Goal: Task Accomplishment & Management: Use online tool/utility

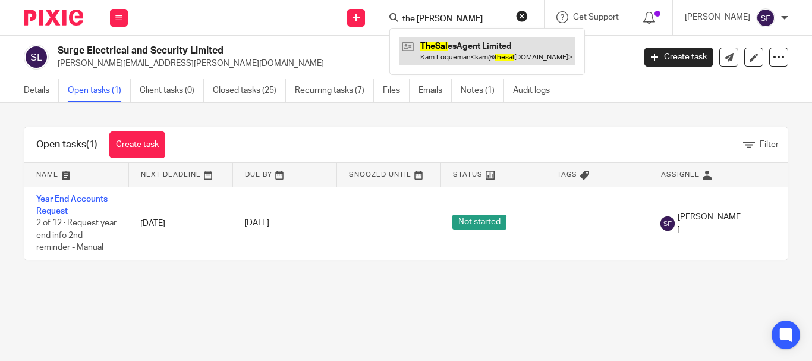
type input "the [PERSON_NAME]"
click at [473, 51] on link at bounding box center [487, 50] width 177 height 27
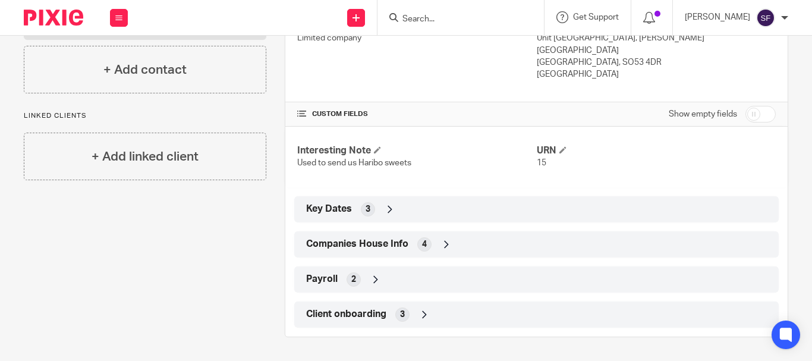
click at [368, 251] on div "Companies House Info 4" at bounding box center [536, 244] width 467 height 20
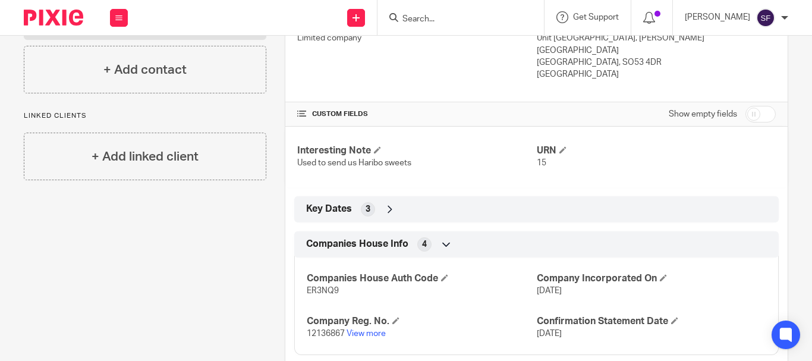
scroll to position [316, 0]
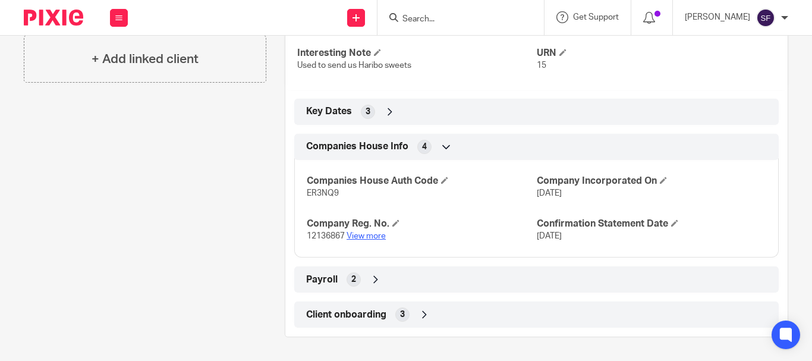
click at [360, 234] on link "View more" at bounding box center [366, 236] width 39 height 8
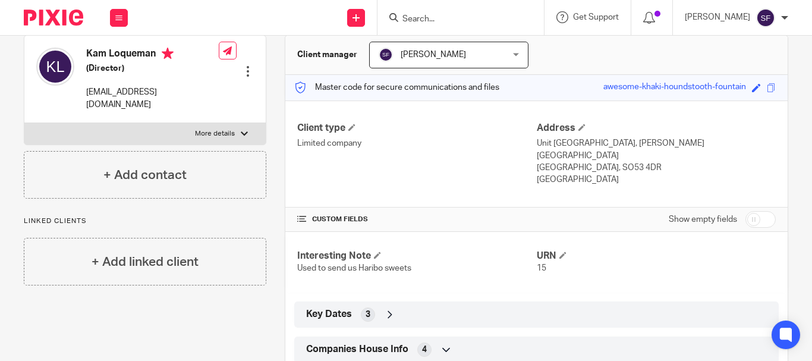
scroll to position [18, 0]
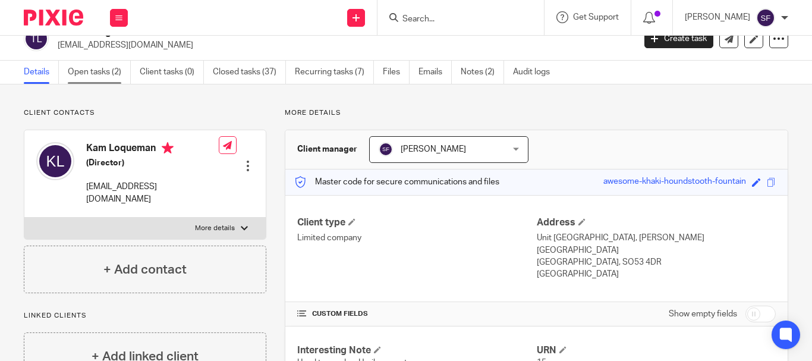
click at [81, 66] on link "Open tasks (2)" at bounding box center [99, 72] width 63 height 23
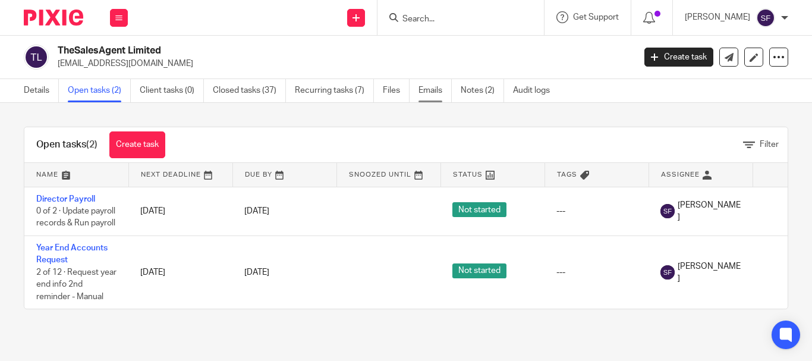
click at [428, 89] on link "Emails" at bounding box center [435, 90] width 33 height 23
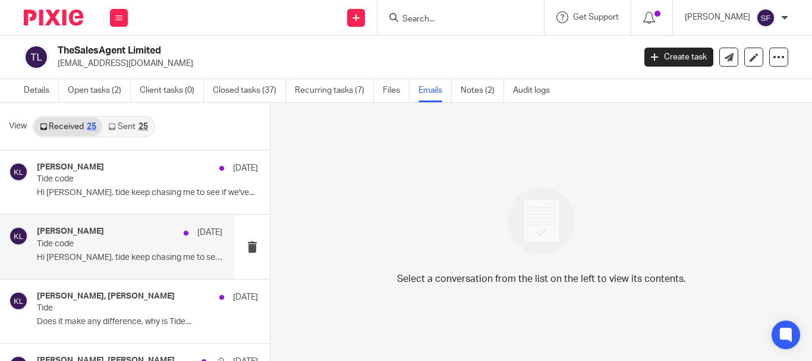
click at [73, 238] on div "Kamran Loqueman 8 Sep" at bounding box center [129, 233] width 185 height 12
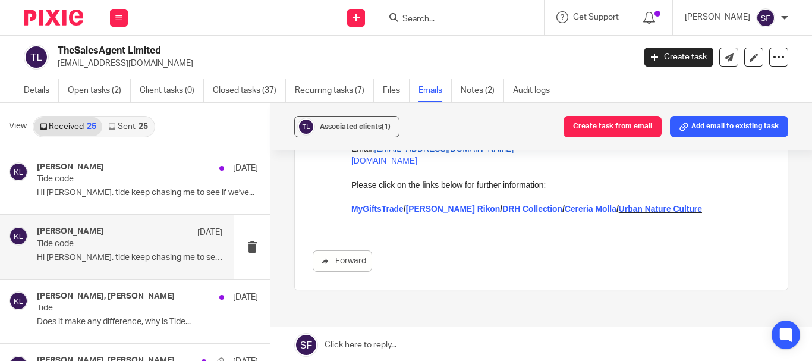
scroll to position [238, 0]
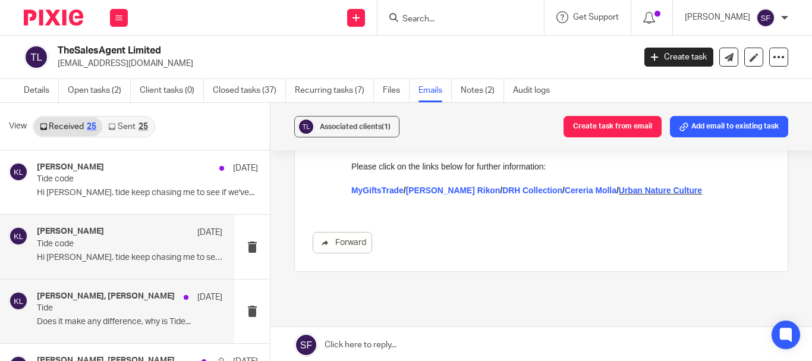
click at [151, 323] on p "Does it make any difference, why is Tide..." at bounding box center [129, 322] width 185 height 10
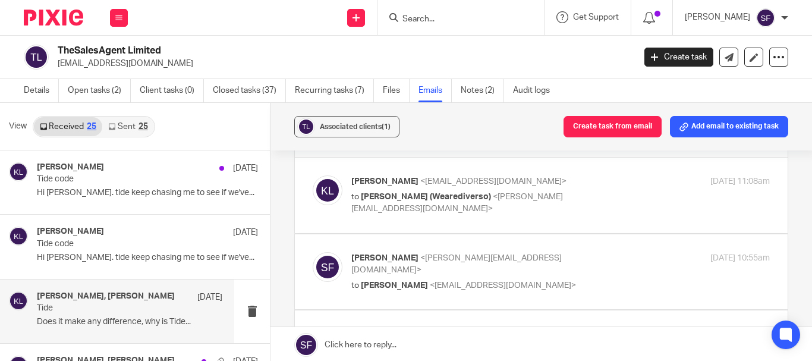
scroll to position [59, 0]
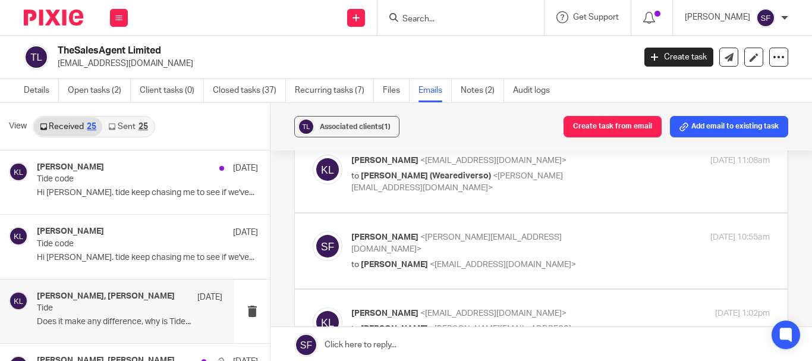
click at [557, 197] on label at bounding box center [541, 175] width 493 height 76
click at [313, 155] on input "checkbox" at bounding box center [312, 154] width 1 height 1
checkbox input "true"
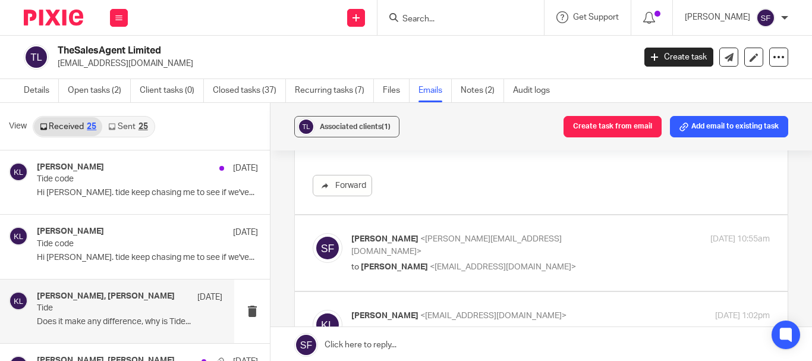
scroll to position [535, 0]
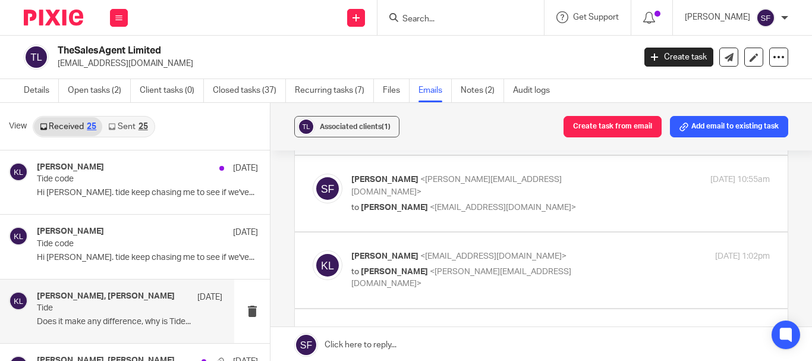
click at [565, 202] on p "to Kamran Loqueman <kam@thesalesagent.co.uk>" at bounding box center [490, 208] width 279 height 12
checkbox input "true"
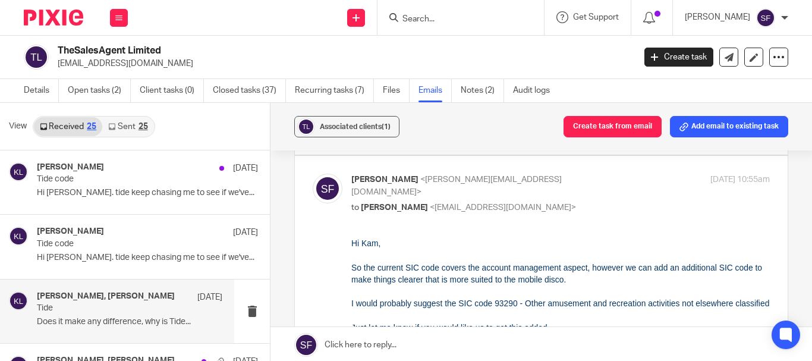
scroll to position [595, 0]
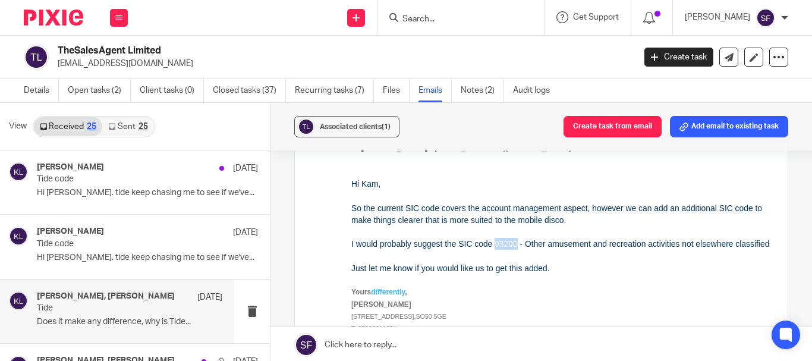
drag, startPoint x: 493, startPoint y: 244, endPoint x: 514, endPoint y: 246, distance: 21.4
click at [514, 246] on div "Hi Kam, So the current SIC code covers the account management aspect, however w…" at bounding box center [560, 214] width 419 height 73
copy div "93290"
click at [99, 92] on link "Open tasks (2)" at bounding box center [99, 90] width 63 height 23
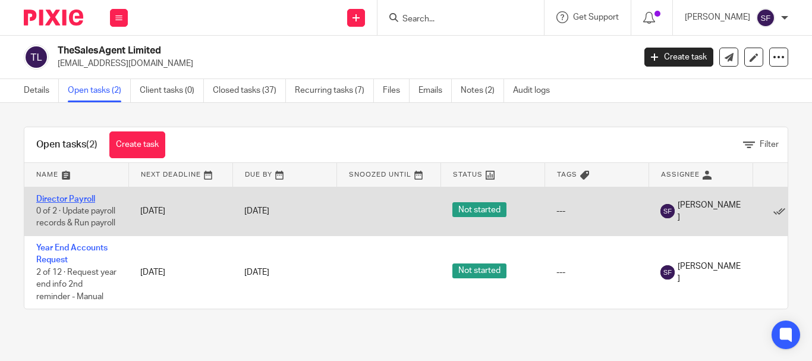
click at [74, 197] on link "Director Payroll" at bounding box center [65, 199] width 59 height 8
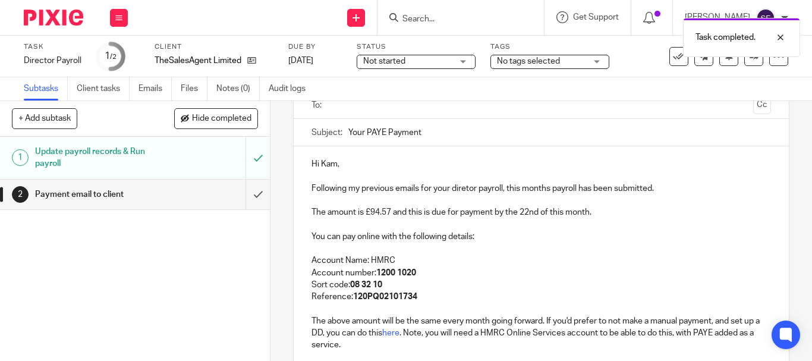
scroll to position [119, 0]
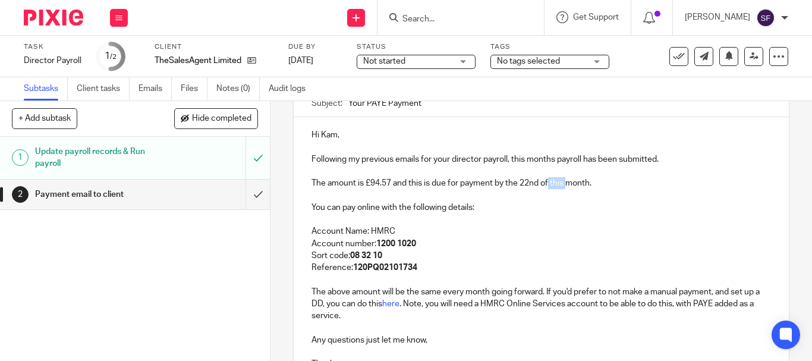
drag, startPoint x: 548, startPoint y: 183, endPoint x: 565, endPoint y: 185, distance: 16.9
click at [565, 185] on p "The amount is £94.57 and this is due for payment by the 22nd of this month." at bounding box center [542, 183] width 460 height 12
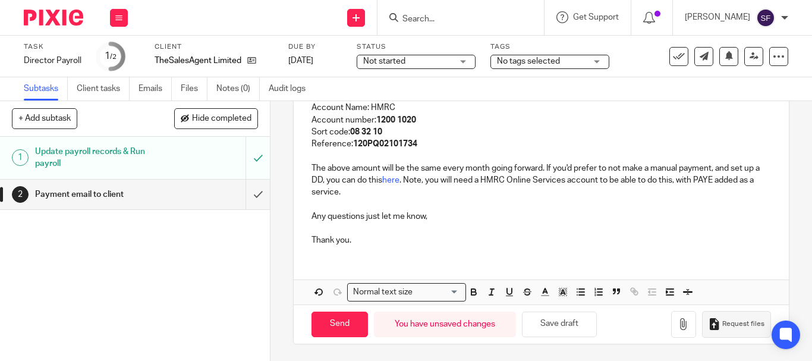
scroll to position [244, 0]
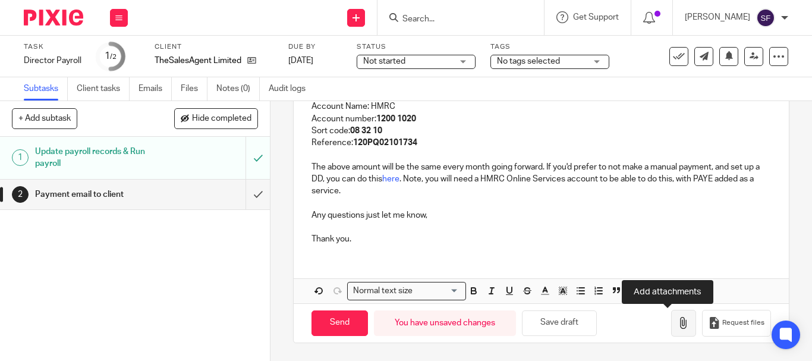
click at [678, 325] on icon "button" at bounding box center [684, 323] width 12 height 12
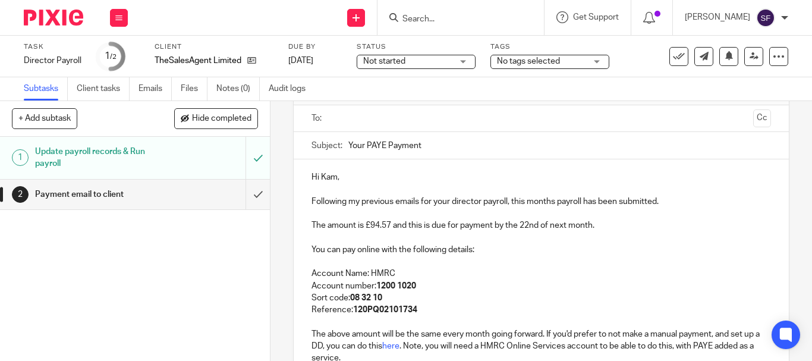
scroll to position [65, 0]
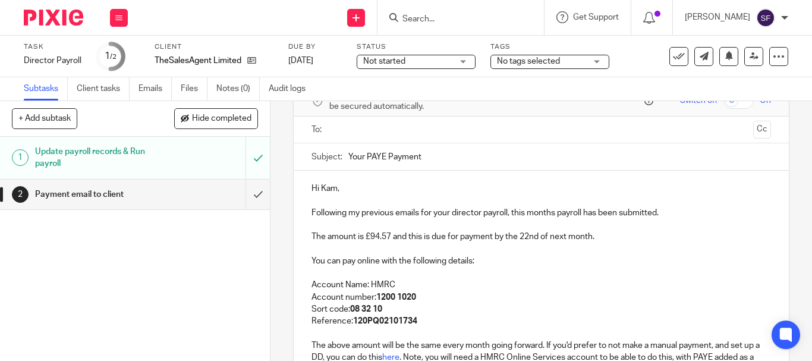
click at [403, 131] on input "text" at bounding box center [541, 130] width 414 height 14
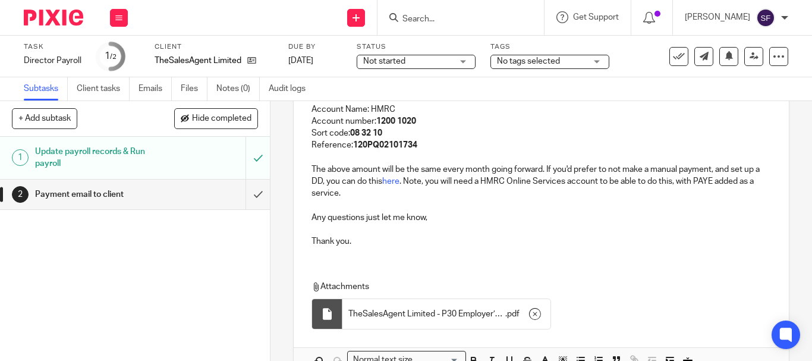
scroll to position [313, 0]
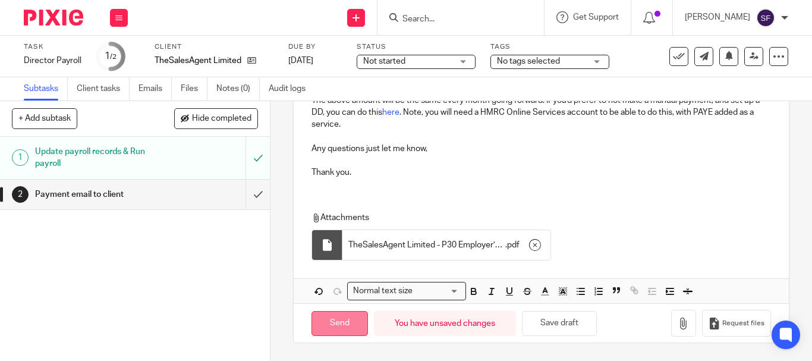
click at [340, 323] on input "Send" at bounding box center [340, 324] width 56 height 26
type input "Sent"
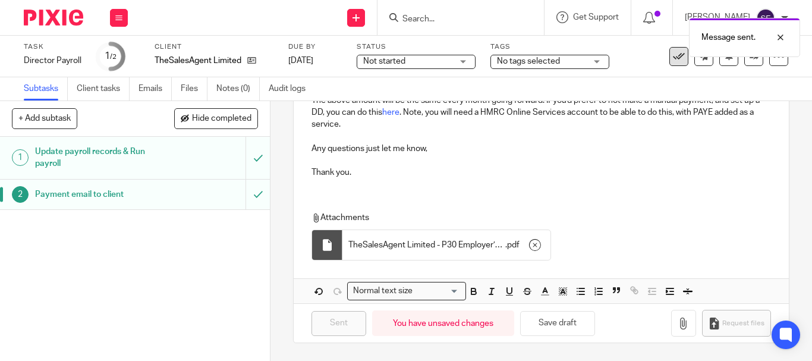
click at [673, 59] on icon at bounding box center [679, 57] width 12 height 12
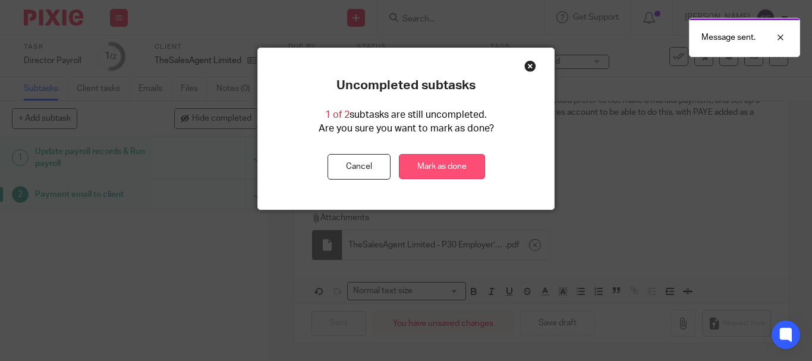
click at [466, 168] on link "Mark as done" at bounding box center [442, 167] width 86 height 26
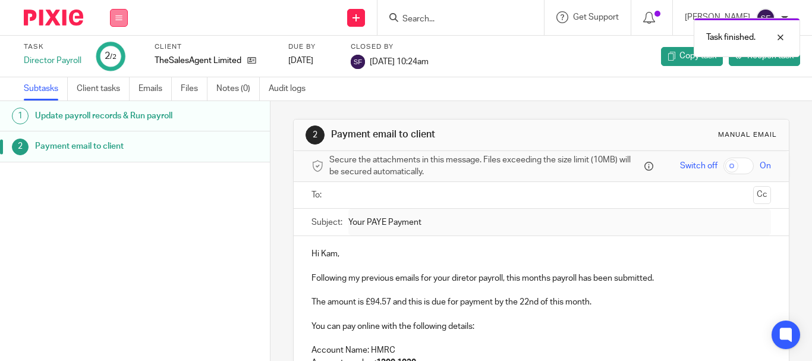
click at [117, 23] on button at bounding box center [119, 18] width 18 height 18
click at [109, 109] on link "Team" at bounding box center [113, 107] width 20 height 8
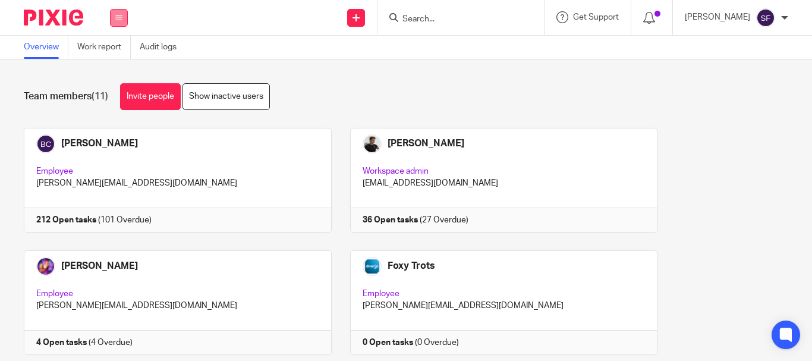
click at [121, 14] on icon at bounding box center [118, 17] width 7 height 7
click at [266, 20] on div "Send new email Create task Add client Get Support Contact Support Help Document…" at bounding box center [476, 17] width 672 height 35
click at [456, 21] on input "Search" at bounding box center [454, 19] width 107 height 11
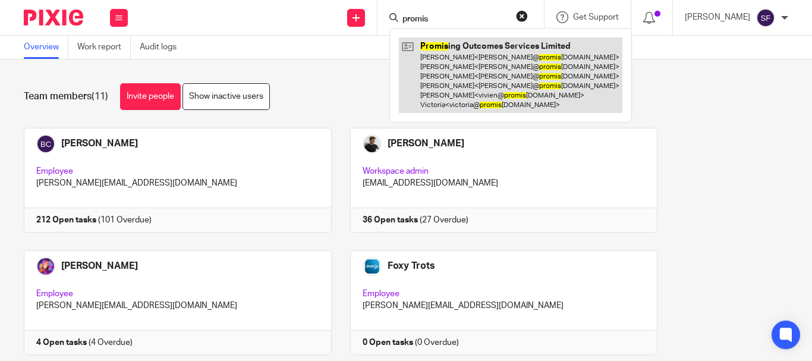
type input "promis"
click at [499, 75] on link at bounding box center [511, 75] width 224 height 76
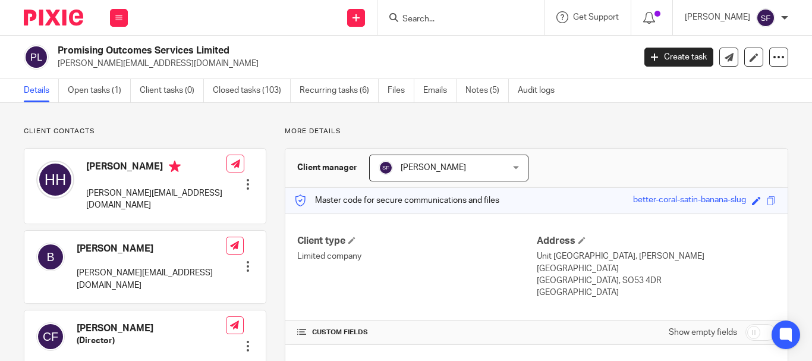
click at [474, 24] on input "Search" at bounding box center [454, 19] width 107 height 11
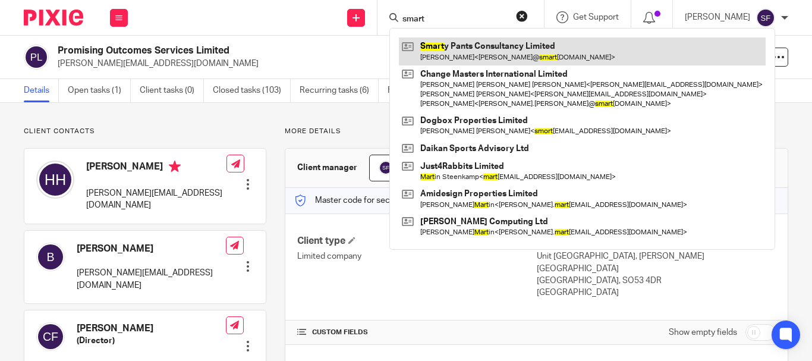
type input "smart"
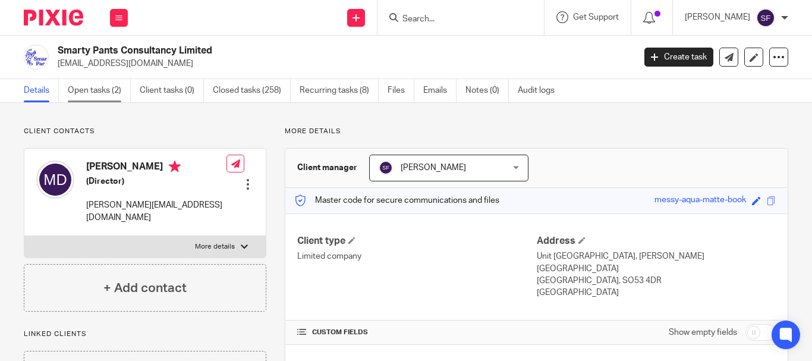
click at [114, 92] on link "Open tasks (2)" at bounding box center [99, 90] width 63 height 23
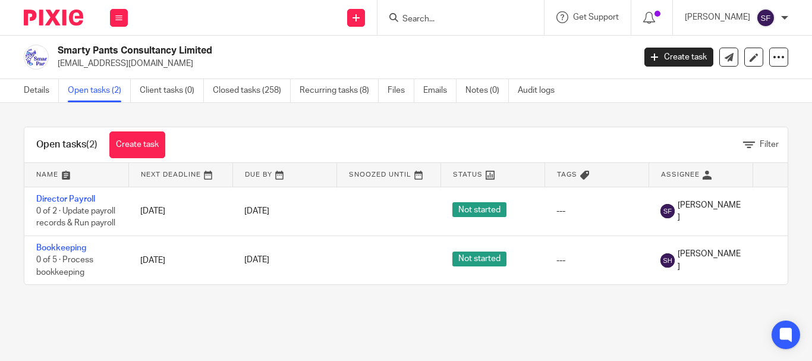
click at [106, 19] on div "Work Email Clients Team Reports Settings" at bounding box center [119, 17] width 42 height 35
click at [120, 26] on button at bounding box center [119, 18] width 18 height 18
drag, startPoint x: 120, startPoint y: 10, endPoint x: 127, endPoint y: 23, distance: 14.9
click at [121, 10] on button at bounding box center [119, 18] width 18 height 18
click at [112, 54] on link "Work" at bounding box center [112, 55] width 19 height 8
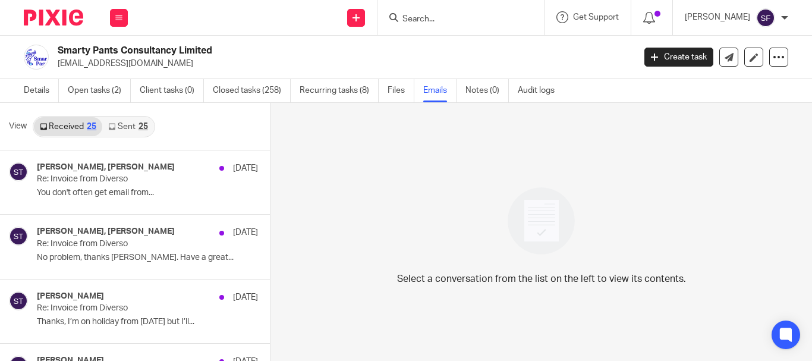
click at [488, 44] on div "Smarty Pants Consultancy Limited [EMAIL_ADDRESS][DOMAIN_NAME] Create task Updat…" at bounding box center [406, 57] width 812 height 43
click at [338, 22] on div "Send new email Create task Add client Get Support Contact Support Help Document…" at bounding box center [476, 17] width 672 height 35
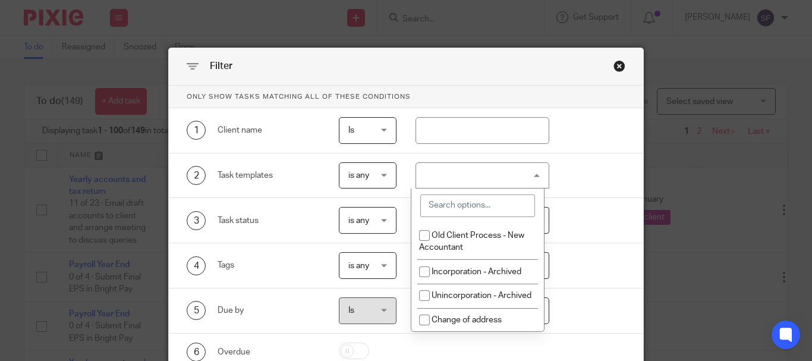
click at [498, 208] on input "search" at bounding box center [477, 205] width 115 height 23
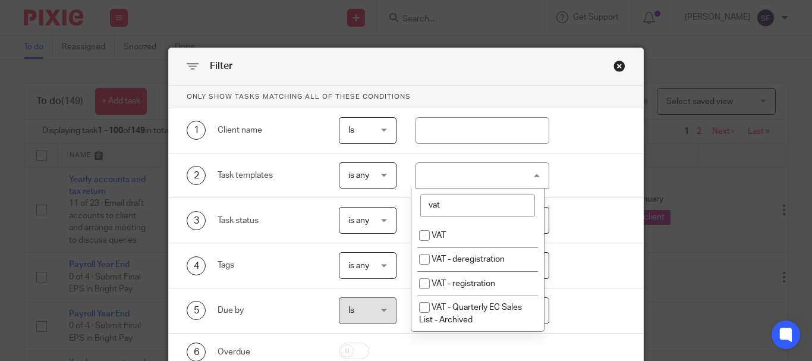
scroll to position [59, 0]
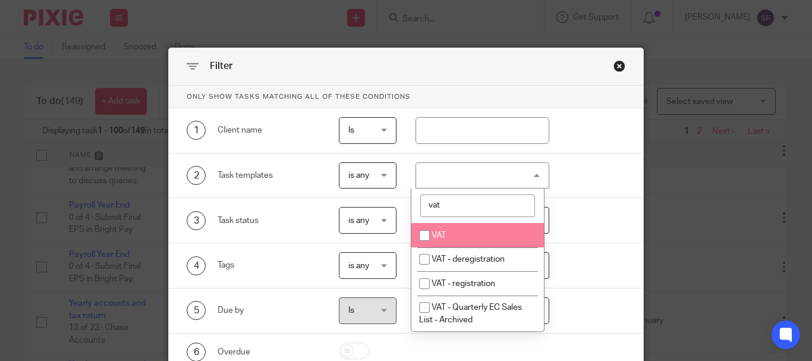
type input "vat"
click at [422, 235] on input "checkbox" at bounding box center [424, 235] width 23 height 23
checkbox input "true"
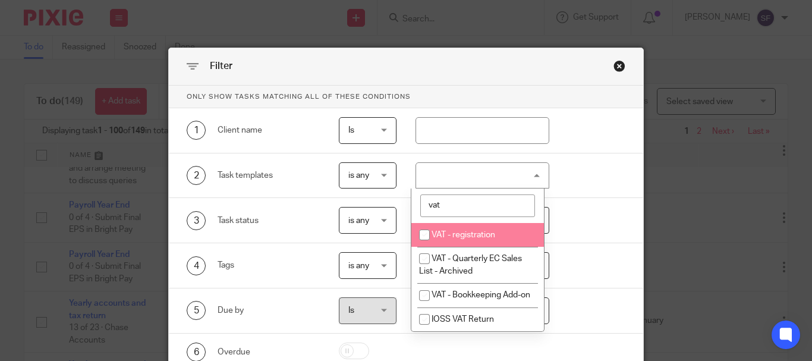
scroll to position [61, 0]
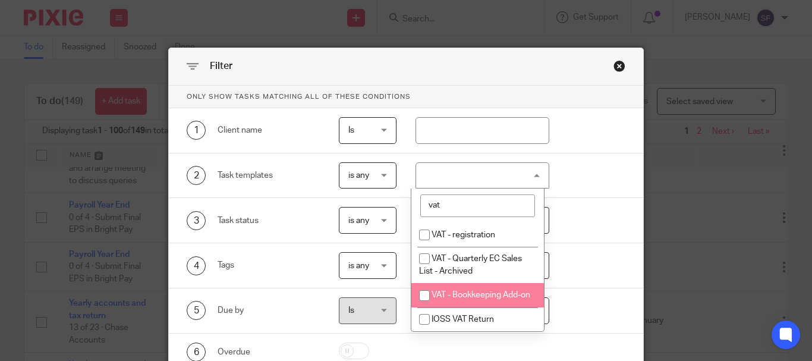
click at [426, 284] on input "checkbox" at bounding box center [424, 295] width 23 height 23
checkbox input "true"
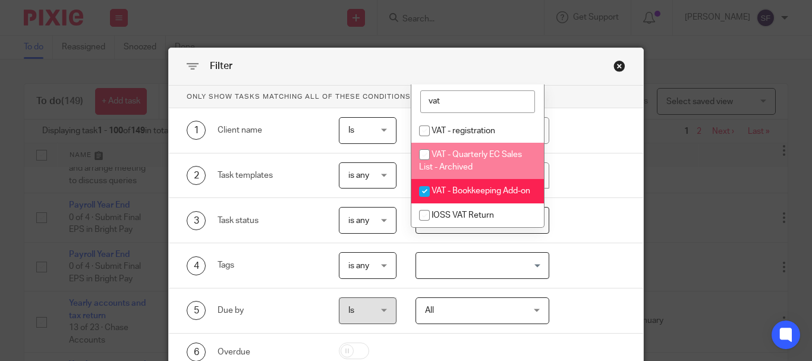
scroll to position [107, 0]
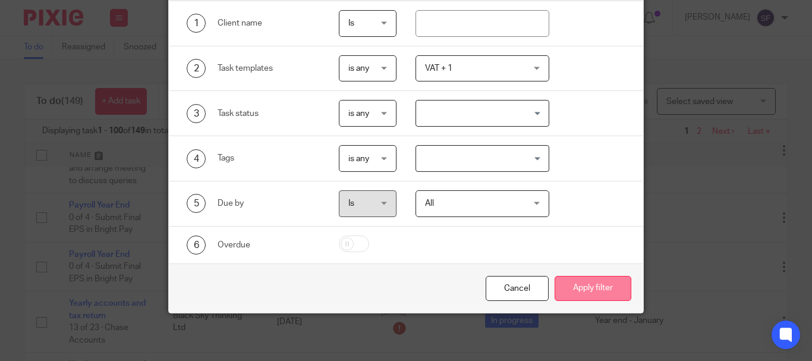
click at [587, 286] on button "Apply filter" at bounding box center [593, 289] width 77 height 26
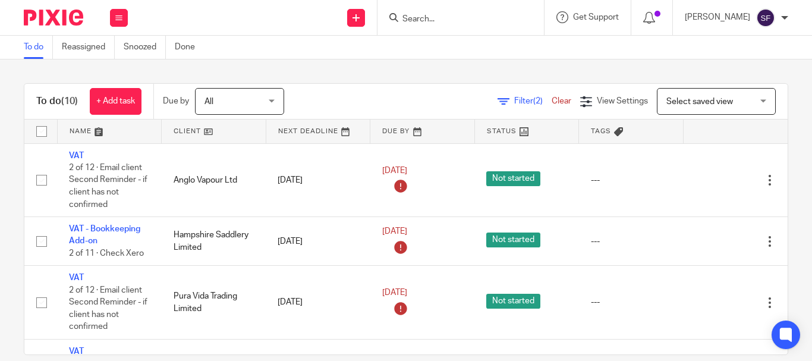
click at [458, 21] on input "Search" at bounding box center [454, 19] width 107 height 11
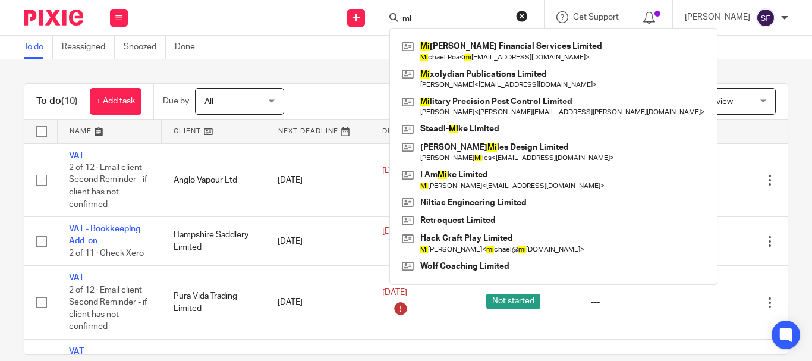
type input "m"
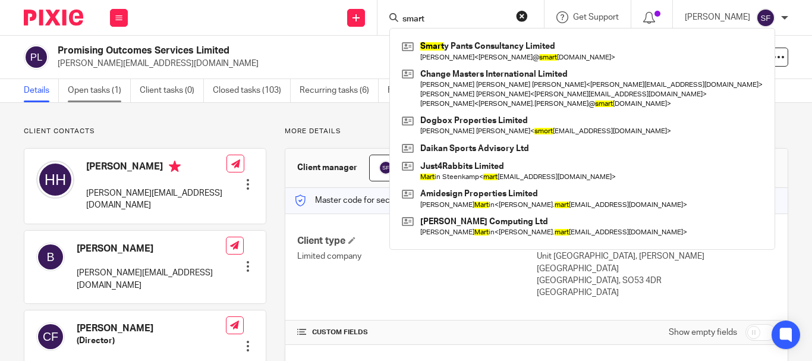
click at [105, 90] on link "Open tasks (1)" at bounding box center [99, 90] width 63 height 23
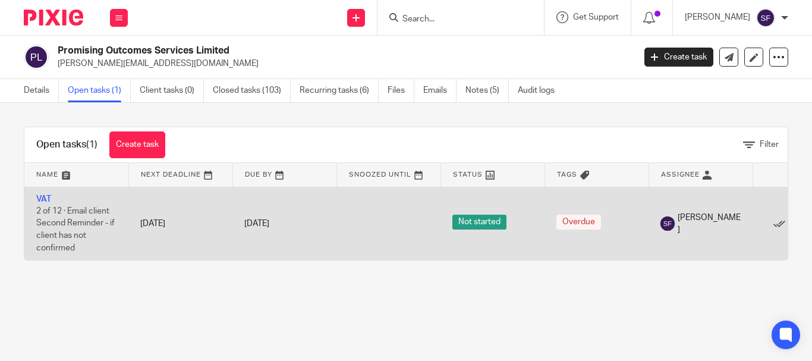
click at [40, 203] on td "VAT 2 of 12 · Email client Second Reminder - if client has not confirmed" at bounding box center [76, 223] width 104 height 73
click at [40, 199] on link "VAT" at bounding box center [43, 199] width 15 height 8
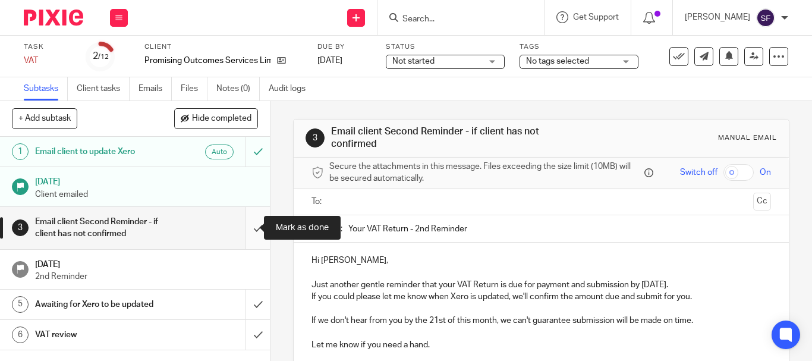
click at [252, 233] on input "submit" at bounding box center [135, 228] width 270 height 42
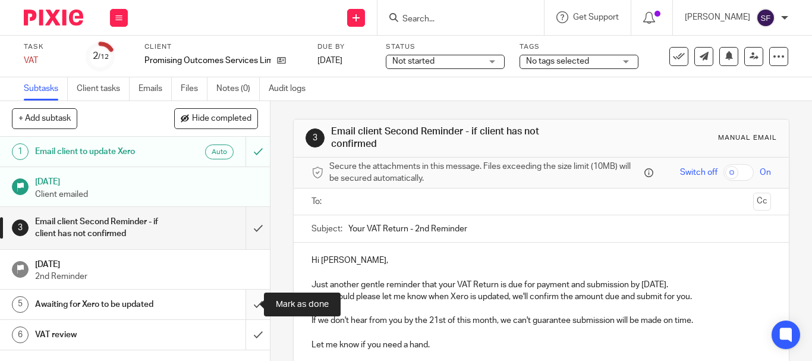
click at [238, 307] on input "submit" at bounding box center [135, 305] width 270 height 30
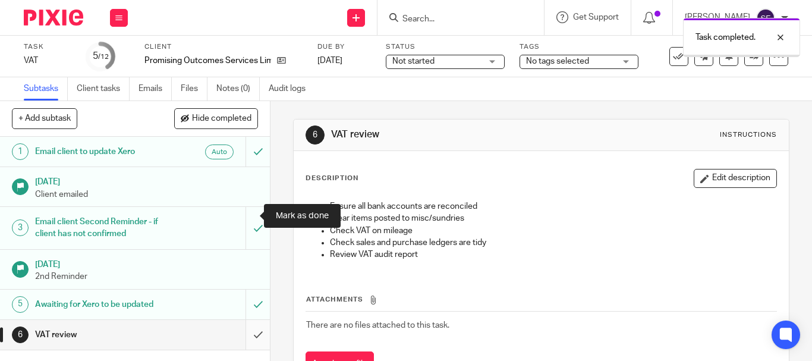
scroll to position [119, 0]
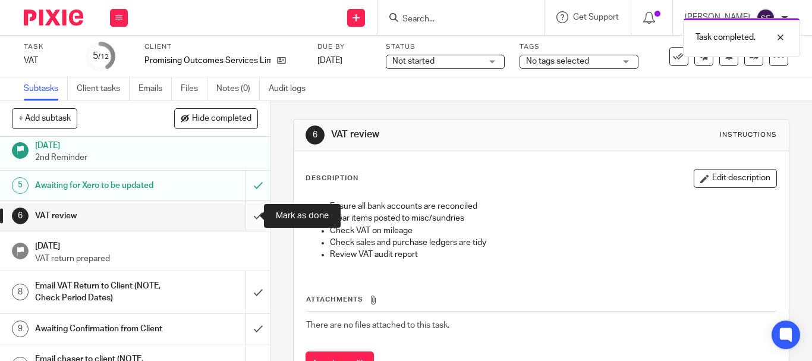
click at [247, 217] on input "submit" at bounding box center [135, 216] width 270 height 30
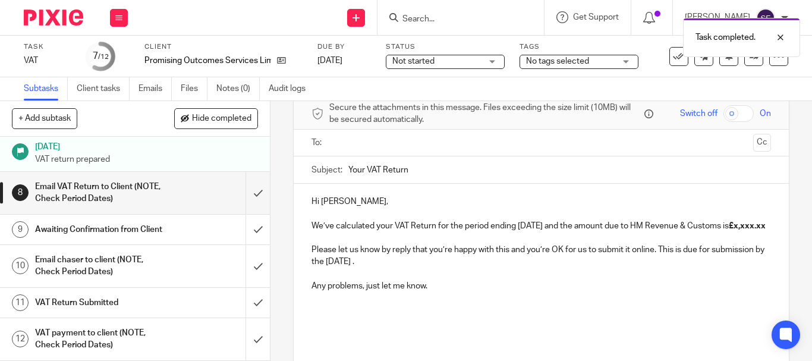
scroll to position [59, 0]
drag, startPoint x: 597, startPoint y: 222, endPoint x: 617, endPoint y: 231, distance: 21.3
click at [617, 231] on p "We’ve calculated your VAT Return for the period ending August 2025 and the amou…" at bounding box center [542, 225] width 460 height 12
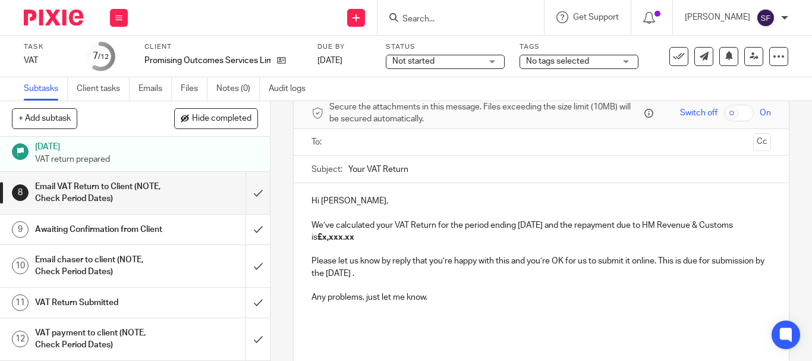
click at [655, 225] on p "We’ve calculated your VAT Return for the period ending August 2025 and the repa…" at bounding box center [542, 231] width 460 height 24
drag, startPoint x: 355, startPoint y: 237, endPoint x: 391, endPoint y: 238, distance: 35.7
click at [391, 238] on p "We’ve calculated your VAT Return for the period ending August 2025 and the repa…" at bounding box center [542, 231] width 460 height 24
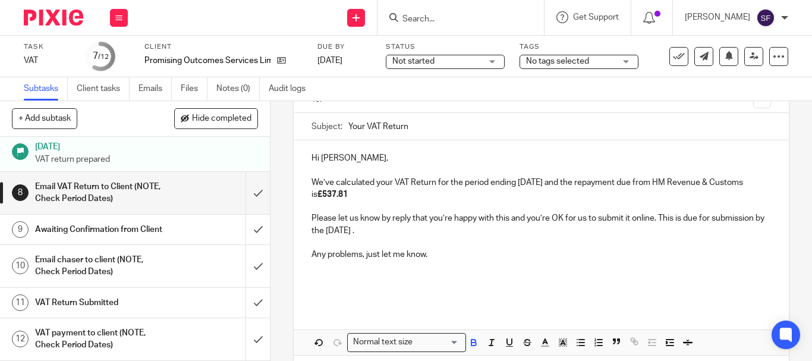
scroll to position [153, 0]
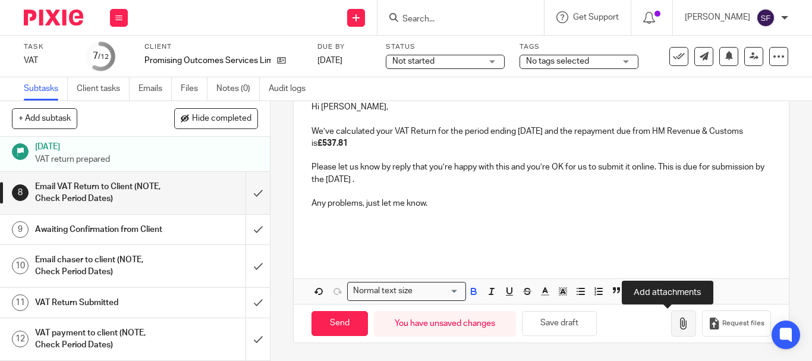
click at [671, 330] on button "button" at bounding box center [683, 323] width 25 height 27
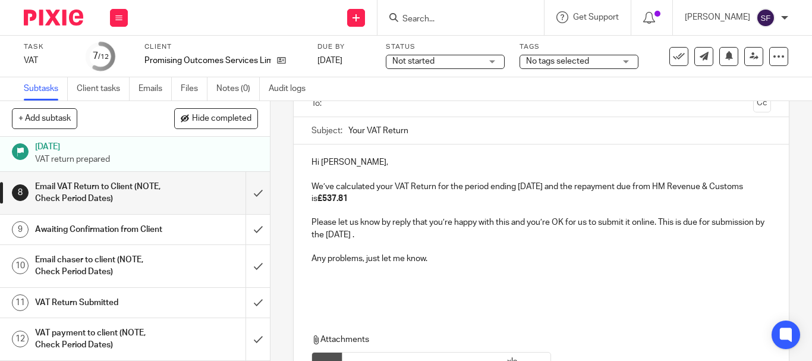
scroll to position [34, 0]
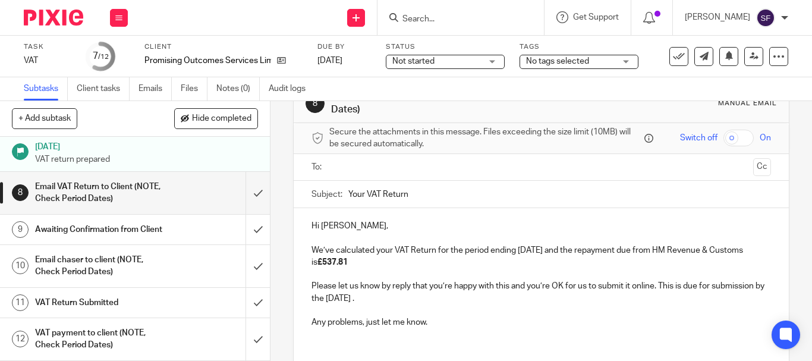
click at [385, 165] on input "text" at bounding box center [541, 168] width 414 height 14
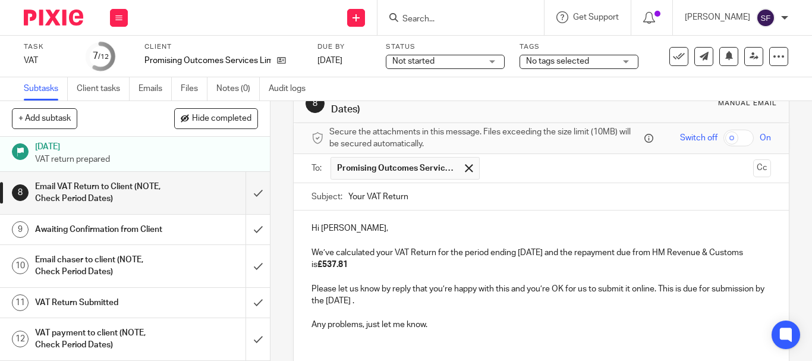
scroll to position [224, 0]
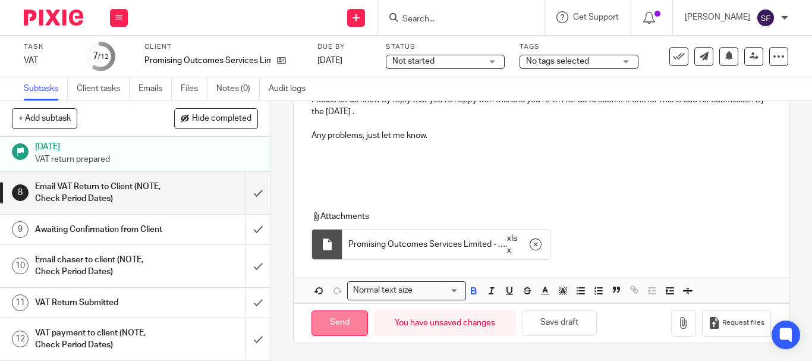
click at [351, 320] on input "Send" at bounding box center [340, 323] width 56 height 26
type input "Sent"
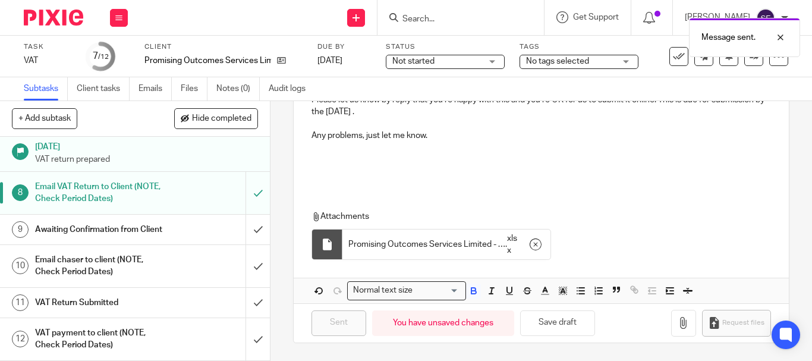
click at [458, 22] on div "Message sent." at bounding box center [603, 34] width 394 height 45
click at [460, 17] on div "Message sent." at bounding box center [603, 34] width 394 height 45
click at [782, 36] on div at bounding box center [772, 37] width 32 height 14
click at [467, 20] on input "Search" at bounding box center [454, 19] width 107 height 11
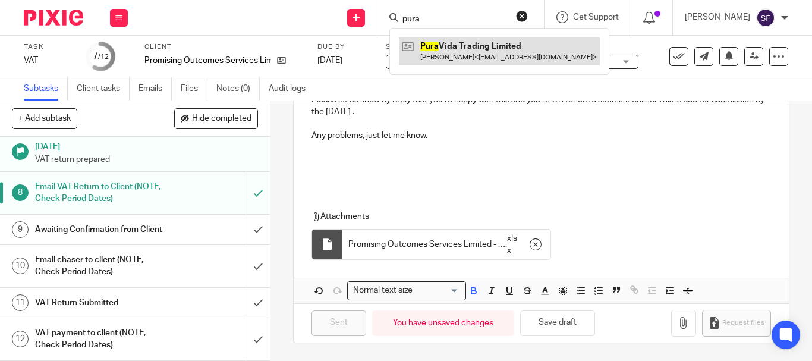
type input "pura"
click at [504, 56] on link at bounding box center [499, 50] width 201 height 27
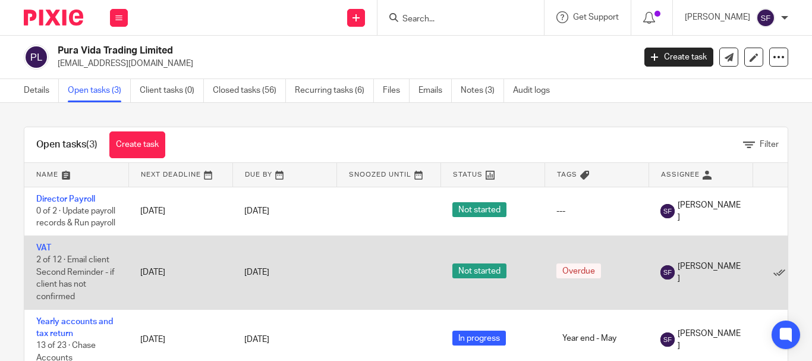
scroll to position [55, 0]
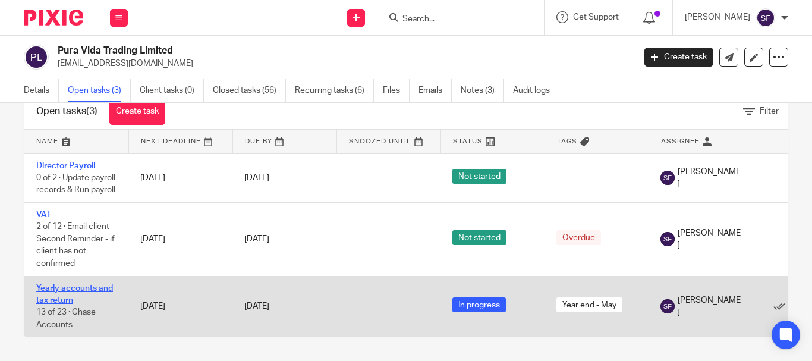
click at [73, 284] on link "Yearly accounts and tax return" at bounding box center [74, 294] width 77 height 20
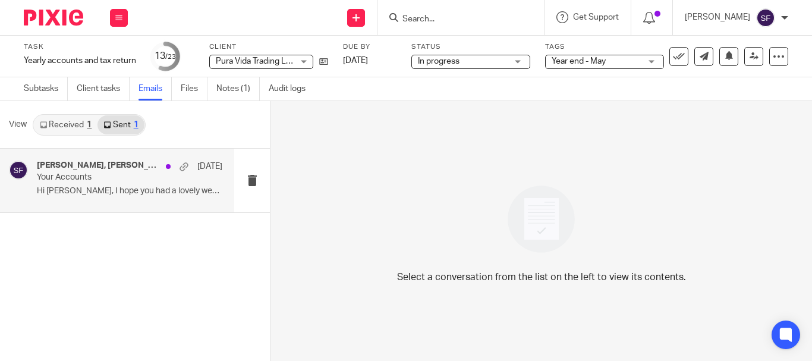
click at [120, 187] on p "Hi [PERSON_NAME], I hope you had a lovely weekend. To..." at bounding box center [129, 191] width 185 height 10
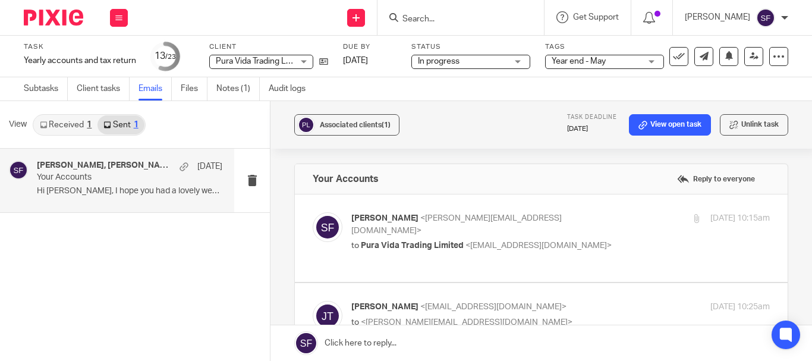
click at [586, 216] on p "[PERSON_NAME] <[PERSON_NAME][EMAIL_ADDRESS][DOMAIN_NAME]>" at bounding box center [490, 224] width 279 height 24
checkbox input "true"
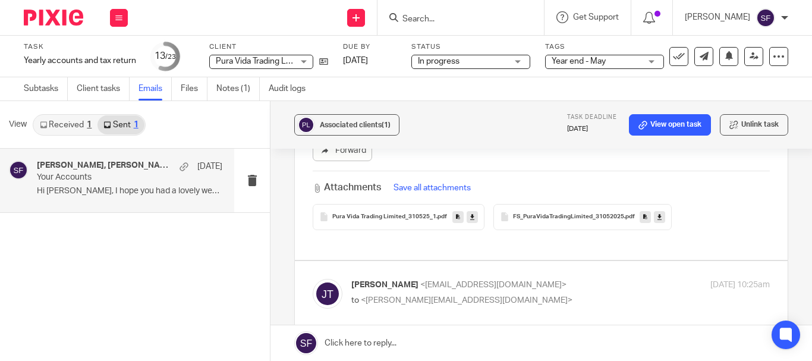
scroll to position [357, 0]
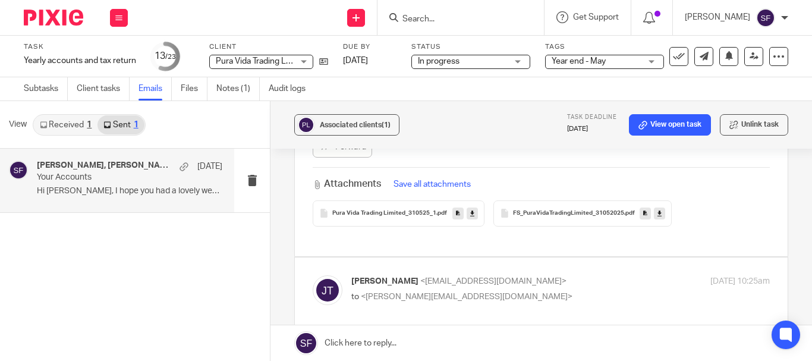
click at [580, 275] on p "[PERSON_NAME] <[EMAIL_ADDRESS][DOMAIN_NAME]>" at bounding box center [490, 281] width 279 height 12
checkbox input "true"
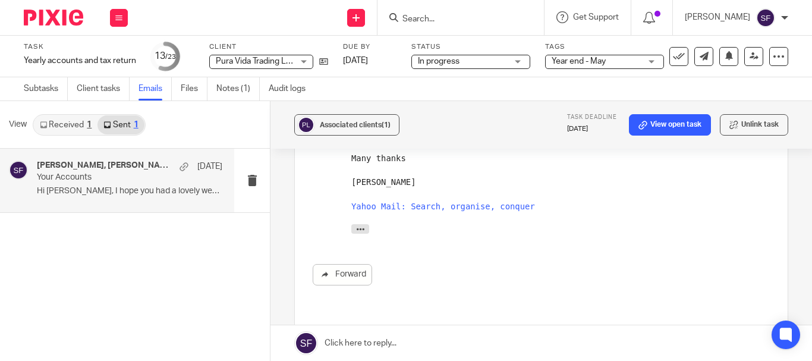
scroll to position [773, 0]
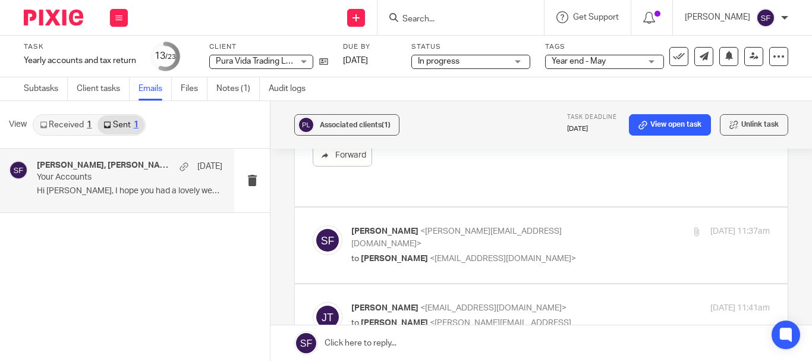
click at [579, 225] on p "[PERSON_NAME] <[PERSON_NAME][EMAIL_ADDRESS][DOMAIN_NAME]>" at bounding box center [490, 237] width 279 height 24
checkbox input "true"
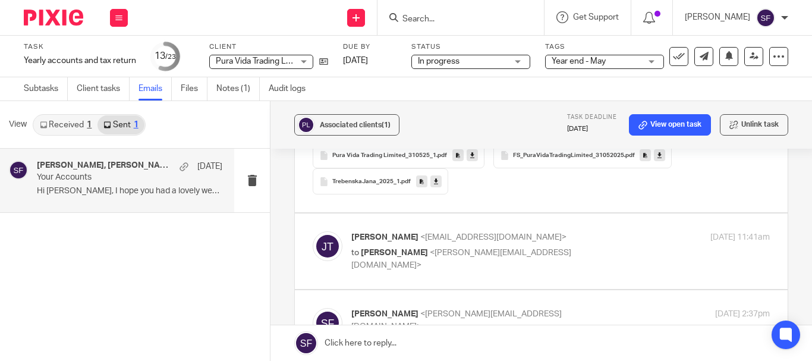
scroll to position [1308, 0]
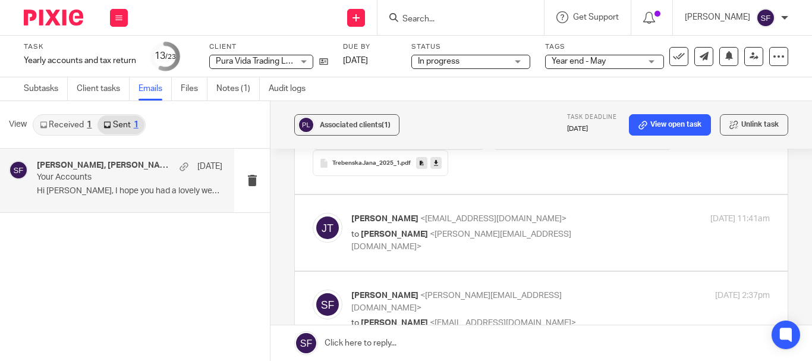
click at [571, 213] on div "[PERSON_NAME] <[EMAIL_ADDRESS][DOMAIN_NAME]> to [PERSON_NAME] <[PERSON_NAME][EM…" at bounding box center [541, 233] width 457 height 40
click at [565, 228] on p "to [PERSON_NAME] <[PERSON_NAME][EMAIL_ADDRESS][DOMAIN_NAME]>" at bounding box center [490, 240] width 279 height 24
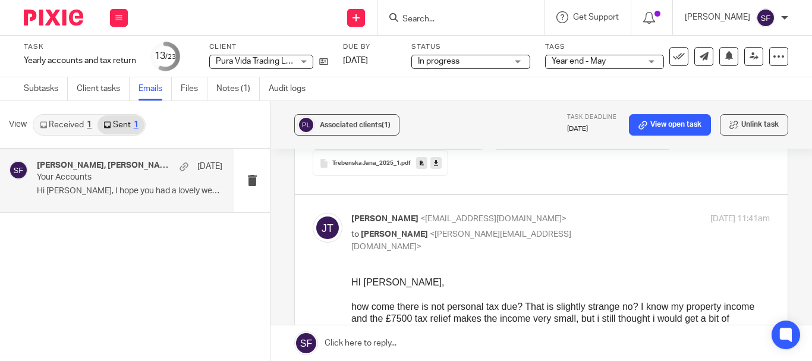
scroll to position [0, 0]
click at [565, 228] on p "to [PERSON_NAME] <[PERSON_NAME][EMAIL_ADDRESS][DOMAIN_NAME]>" at bounding box center [490, 240] width 279 height 24
checkbox input "false"
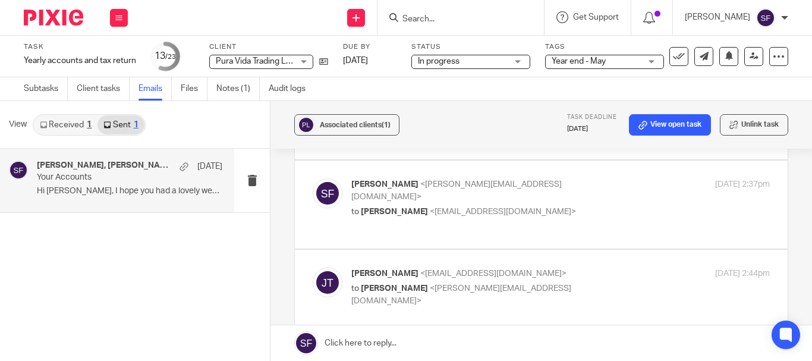
scroll to position [1427, 0]
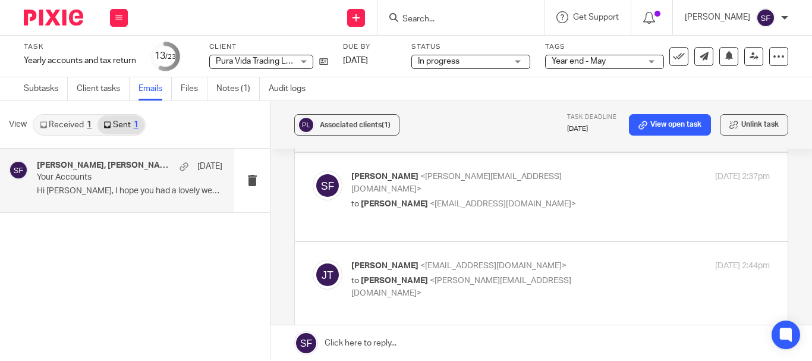
click at [568, 171] on div "Sarah Fox <sarah@wearediverso.com> to Jana Trebenska <trebenska@yahoo.co.uk> 11…" at bounding box center [541, 197] width 457 height 52
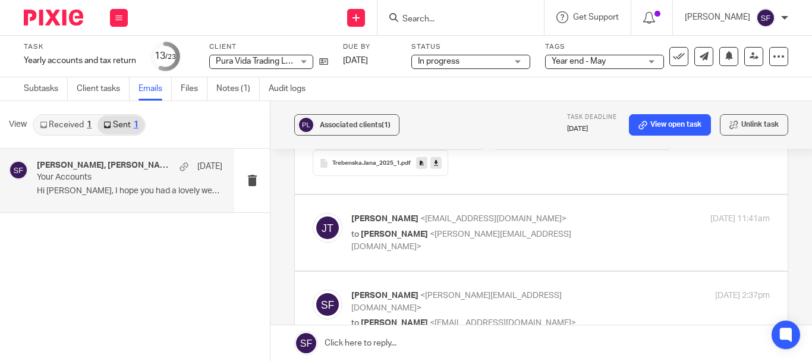
click at [578, 317] on p "to Jana Trebenska <trebenska@yahoo.co.uk>" at bounding box center [490, 323] width 279 height 12
checkbox input "true"
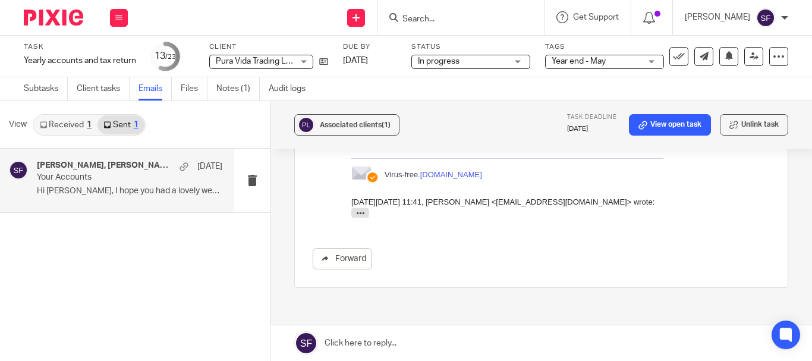
scroll to position [2546, 0]
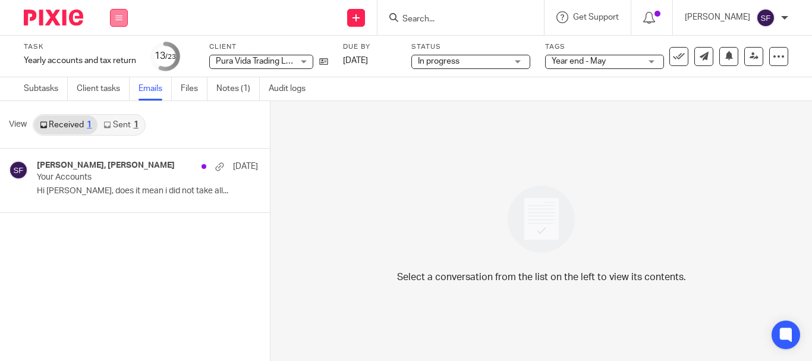
click at [115, 22] on button at bounding box center [119, 18] width 18 height 18
click at [120, 55] on link "Work" at bounding box center [113, 55] width 21 height 8
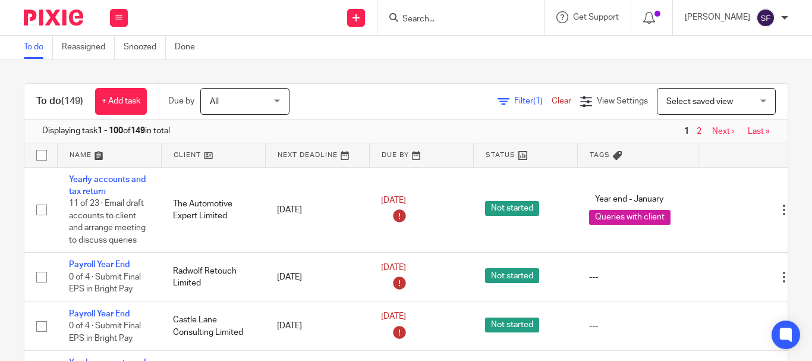
click at [454, 19] on input "Search" at bounding box center [454, 19] width 107 height 11
click at [514, 99] on span "Filter (1)" at bounding box center [532, 101] width 37 height 8
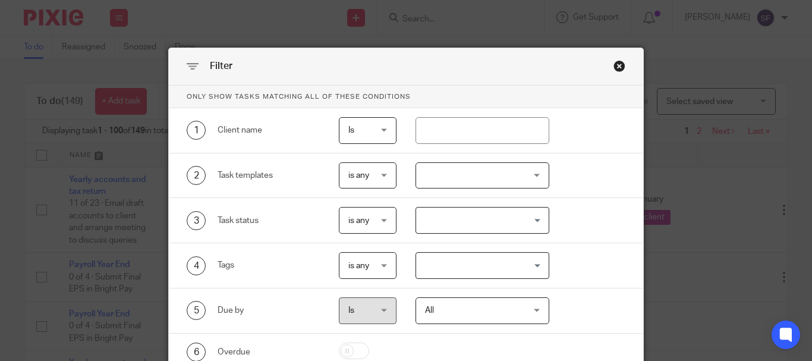
click at [457, 177] on div at bounding box center [483, 175] width 134 height 27
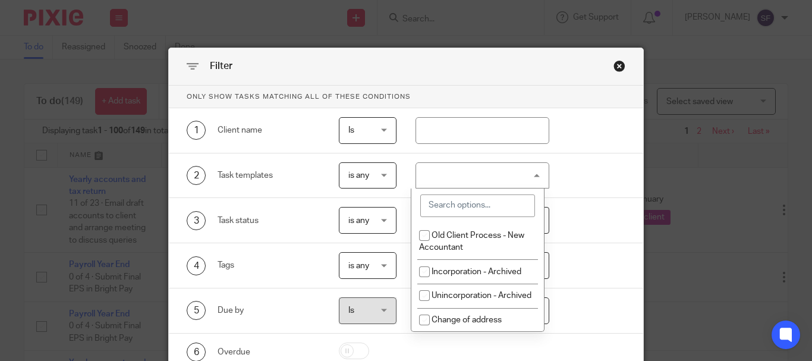
click at [467, 204] on input "search" at bounding box center [477, 205] width 115 height 23
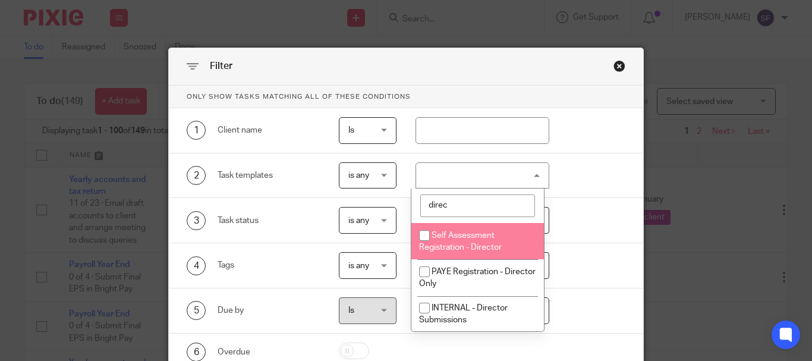
type input "direc"
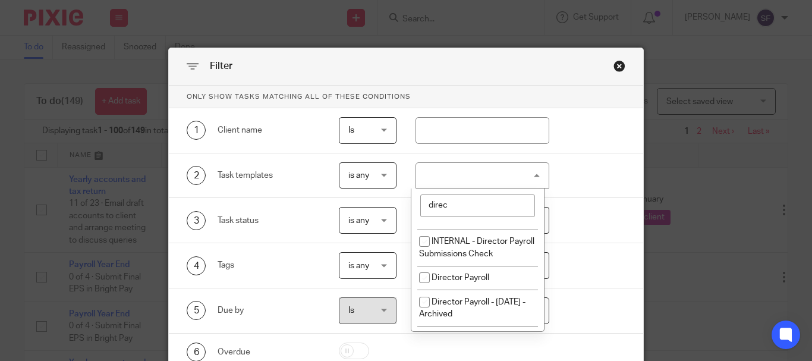
scroll to position [122, 0]
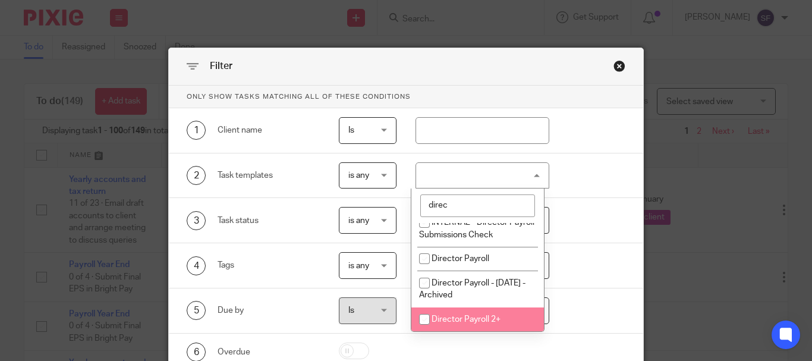
click at [495, 325] on li "Director Payroll 2+" at bounding box center [477, 319] width 133 height 24
checkbox input "true"
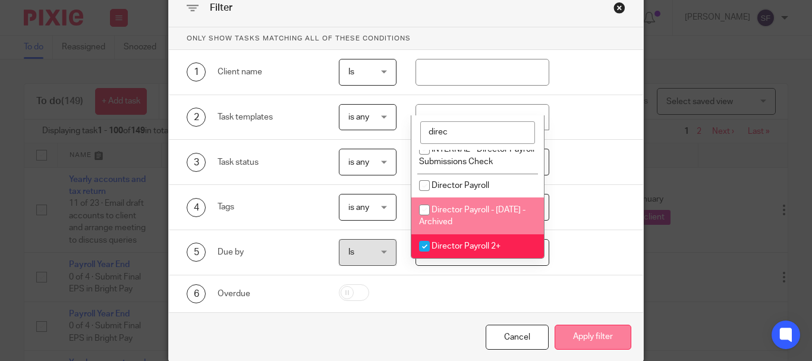
scroll to position [107, 0]
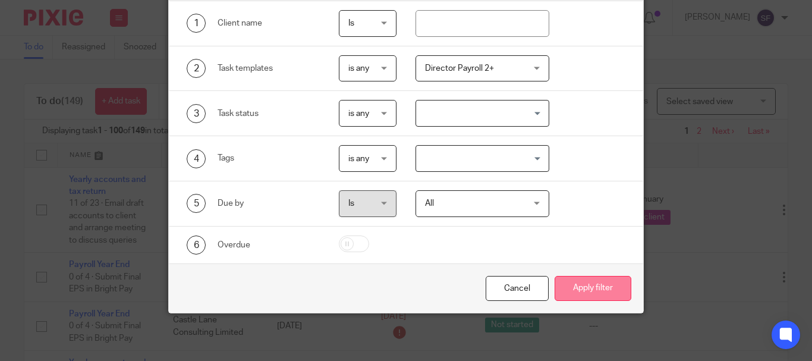
click at [608, 279] on button "Apply filter" at bounding box center [593, 289] width 77 height 26
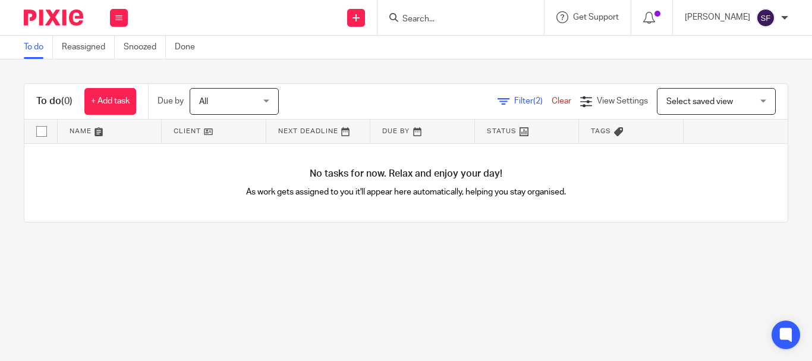
click at [514, 102] on span "Filter (2)" at bounding box center [532, 101] width 37 height 8
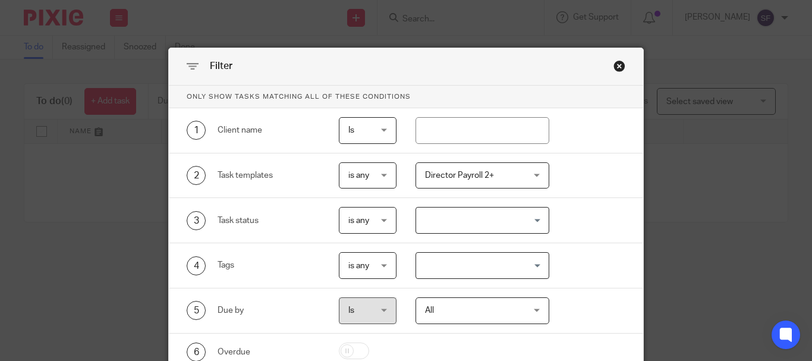
click at [482, 172] on span "Director Payroll 2+" at bounding box center [459, 175] width 69 height 8
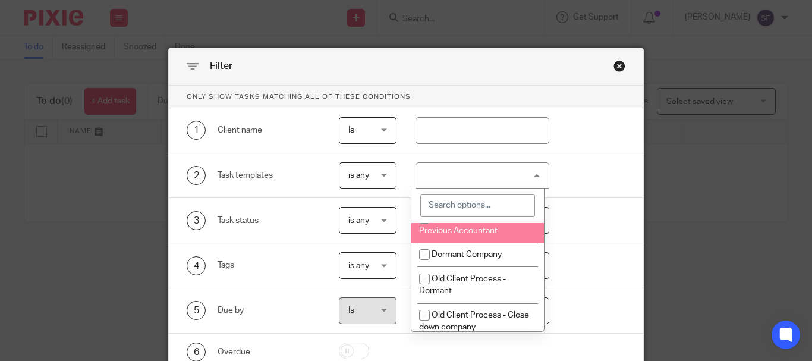
scroll to position [513, 0]
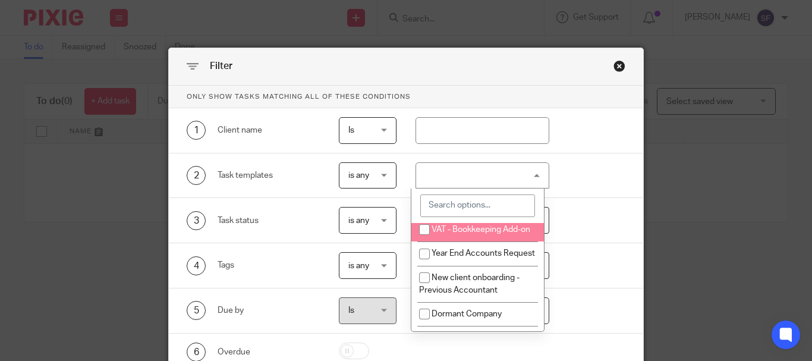
click at [614, 74] on div "Filter" at bounding box center [406, 66] width 474 height 37
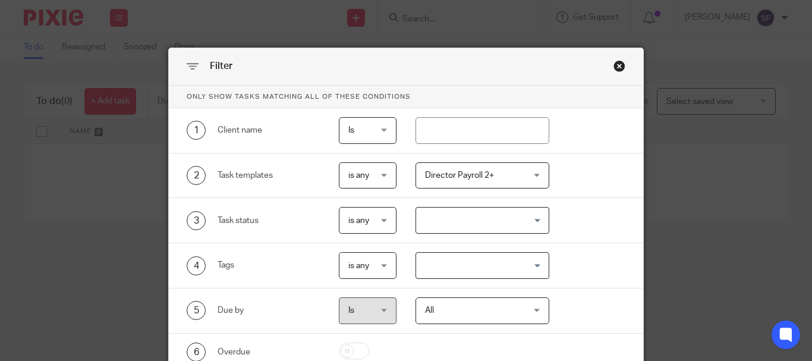
click at [618, 66] on div "Close this dialog window" at bounding box center [620, 66] width 12 height 12
